Goal: Transaction & Acquisition: Download file/media

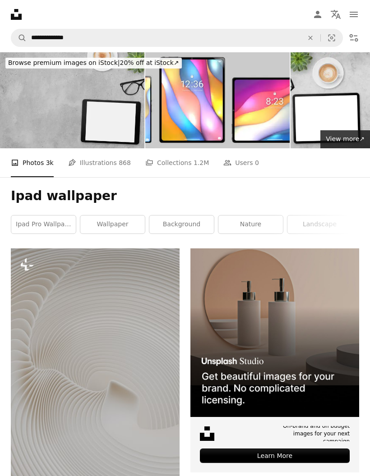
scroll to position [8404, 0]
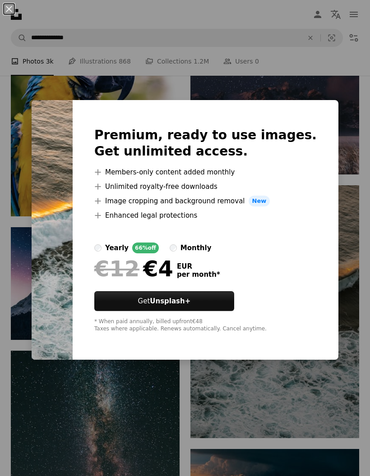
click at [311, 382] on div "An X shape Premium, ready to use images. Get unlimited access. A plus sign Memb…" at bounding box center [185, 238] width 370 height 476
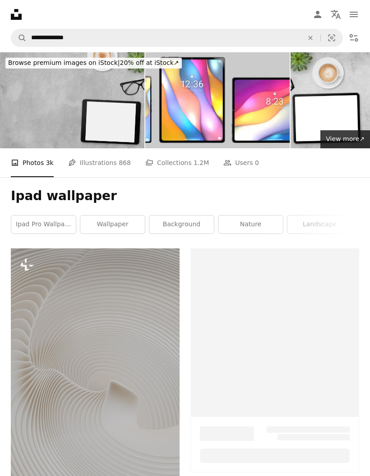
scroll to position [3833, 0]
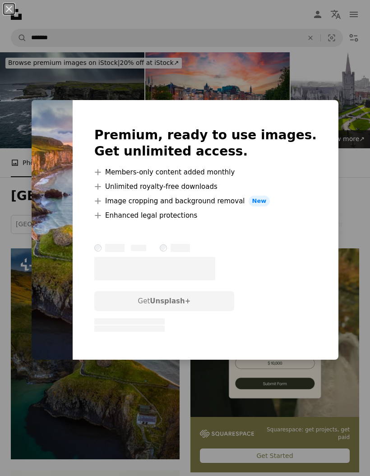
scroll to position [173, 0]
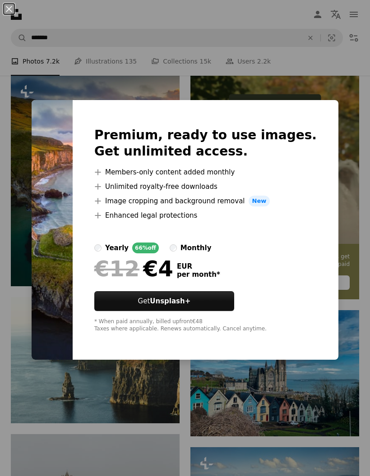
click at [326, 68] on div "An X shape Premium, ready to use images. Get unlimited access. A plus sign Memb…" at bounding box center [185, 238] width 370 height 476
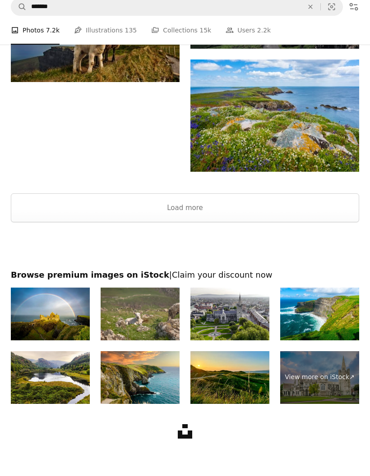
scroll to position [1794, 0]
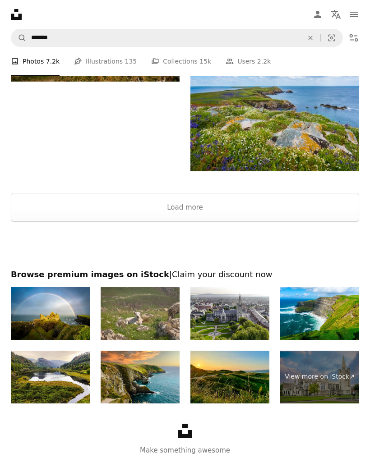
click at [248, 211] on button "Load more" at bounding box center [185, 207] width 348 height 29
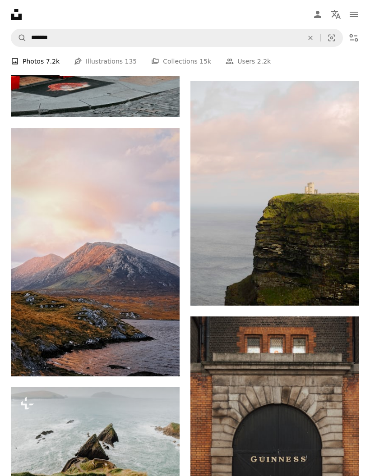
scroll to position [3662, 0]
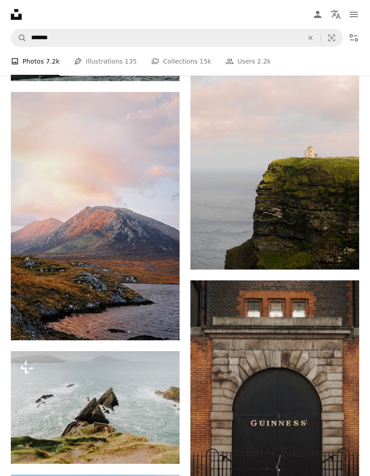
click at [129, 237] on img at bounding box center [95, 216] width 169 height 249
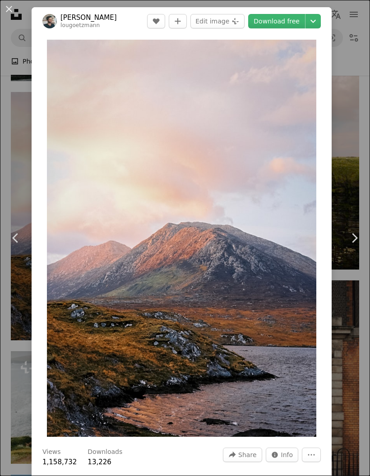
click at [349, 196] on link "Chevron right" at bounding box center [354, 238] width 32 height 87
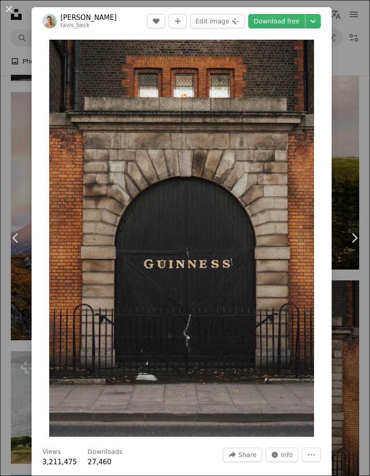
click at [249, 310] on img "Zoom in on this image" at bounding box center [181, 238] width 265 height 397
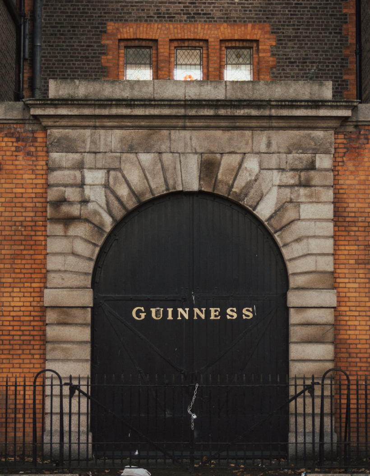
scroll to position [40, 0]
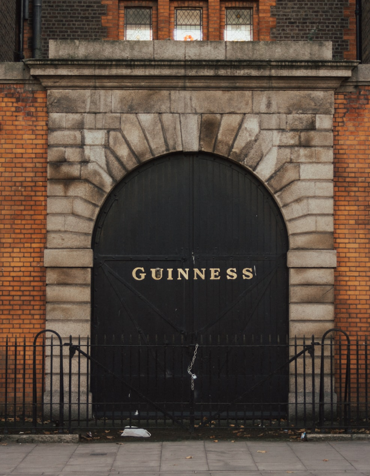
click at [256, 283] on img "Zoom out on this image" at bounding box center [185, 238] width 370 height 556
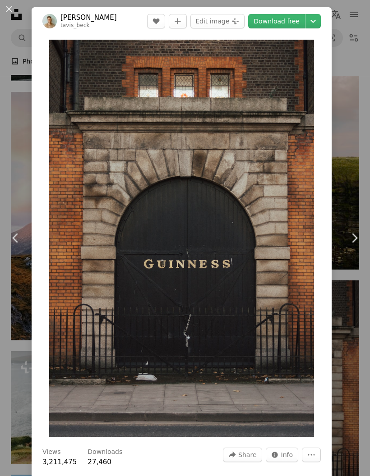
click at [296, 20] on link "Download free" at bounding box center [276, 21] width 57 height 14
